Goal: Information Seeking & Learning: Learn about a topic

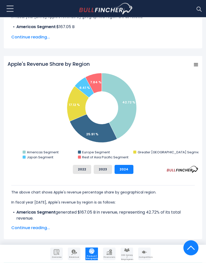
scroll to position [147, 0]
click at [84, 171] on button "2022" at bounding box center [82, 169] width 18 height 9
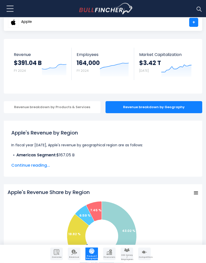
scroll to position [0, 0]
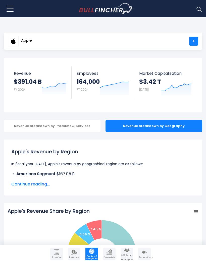
click at [61, 41] on div "Apple +" at bounding box center [103, 41] width 198 height 17
click at [197, 41] on link "+" at bounding box center [193, 41] width 9 height 9
click at [32, 42] on span "Apple" at bounding box center [26, 40] width 11 height 4
click at [27, 37] on link "Apple" at bounding box center [20, 41] width 24 height 9
